Goal: Transaction & Acquisition: Purchase product/service

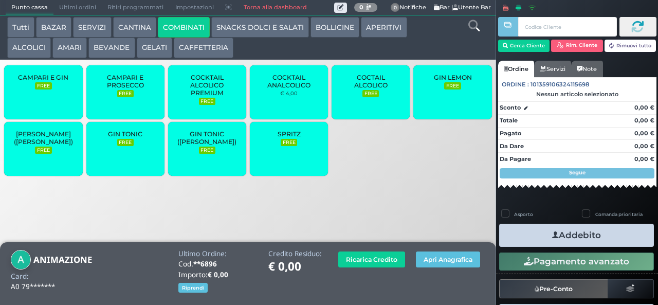
click at [114, 52] on button "BEVANDE" at bounding box center [111, 48] width 46 height 21
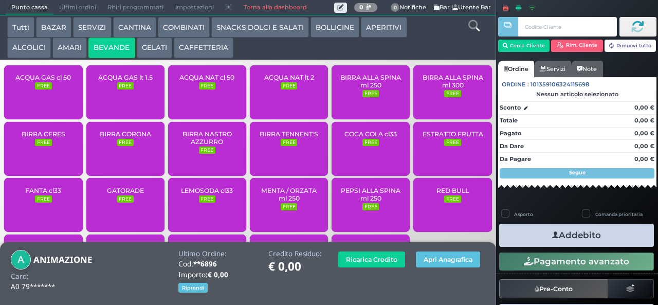
click at [294, 115] on div "ACQUA NAT lt 2 FREE" at bounding box center [289, 92] width 78 height 54
click at [297, 113] on div "ACQUA NAT lt 2 FREE" at bounding box center [289, 92] width 78 height 54
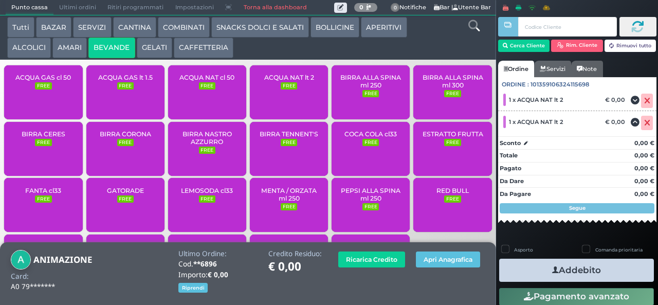
click at [298, 97] on div "ACQUA NAT lt 2 FREE" at bounding box center [289, 92] width 78 height 54
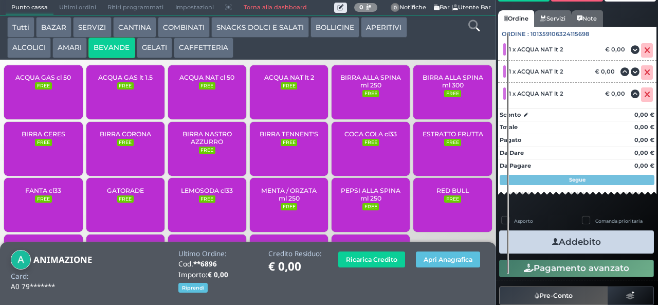
click at [595, 249] on button "Addebito" at bounding box center [576, 241] width 155 height 23
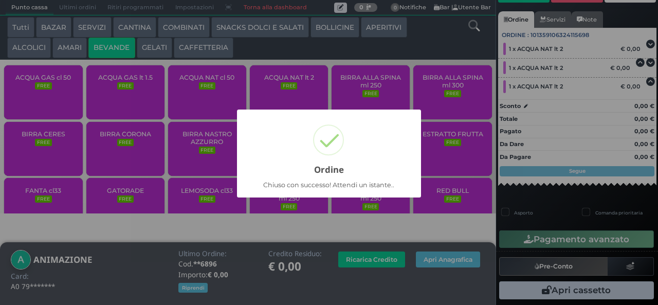
scroll to position [70, 0]
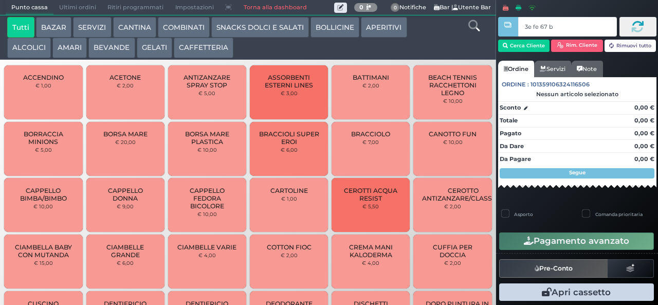
type input "3e fe 67 b9"
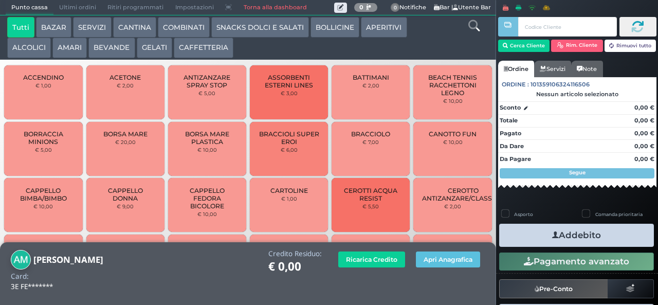
click at [270, 29] on button "SNACKS DOLCI E SALATI" at bounding box center [260, 27] width 98 height 21
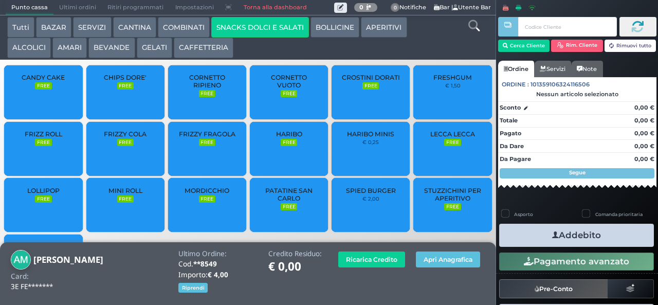
click at [383, 79] on span "CROSTINI DORATI" at bounding box center [371, 78] width 58 height 8
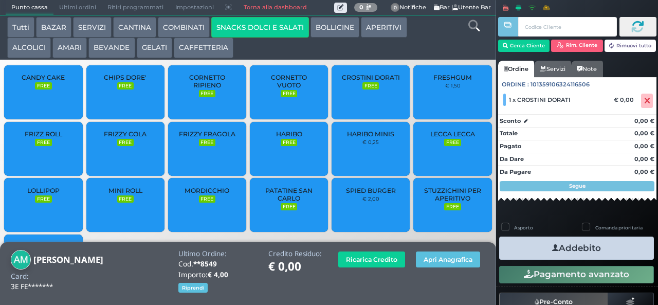
click at [287, 202] on span "PATATINE SAN CARLO" at bounding box center [289, 194] width 61 height 15
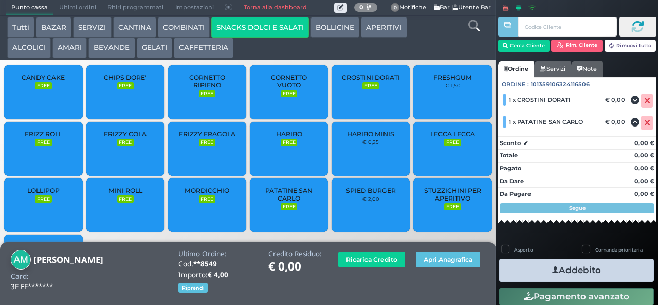
click at [605, 274] on button "Addebito" at bounding box center [576, 270] width 155 height 23
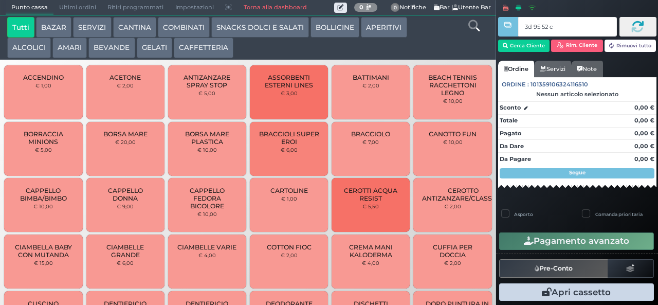
type input "3d 95 52 c3"
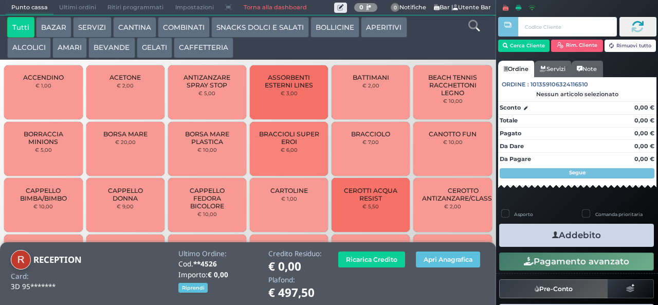
click at [473, 29] on icon at bounding box center [473, 25] width 11 height 11
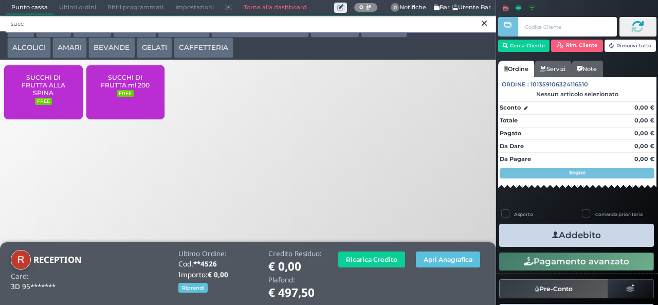
type input "succ"
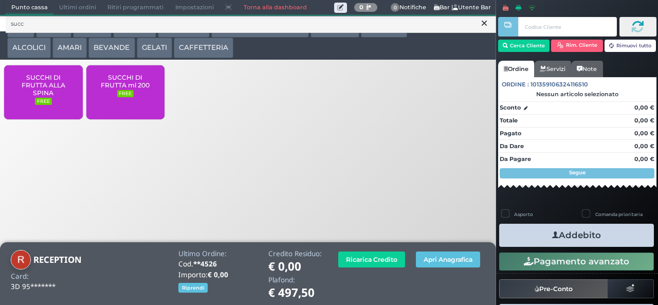
click at [130, 89] on span "SUCCHI DI FRUTTA ml 200" at bounding box center [125, 81] width 61 height 15
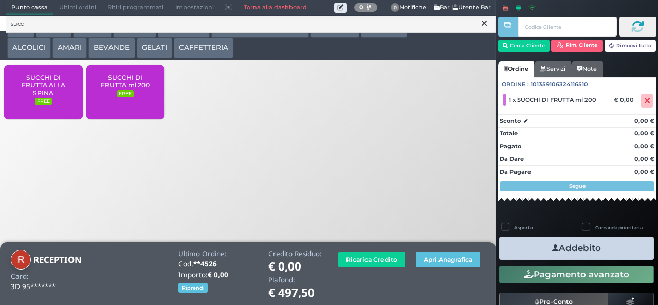
click at [587, 255] on button "Addebito" at bounding box center [576, 247] width 155 height 23
